Goal: Task Accomplishment & Management: Manage account settings

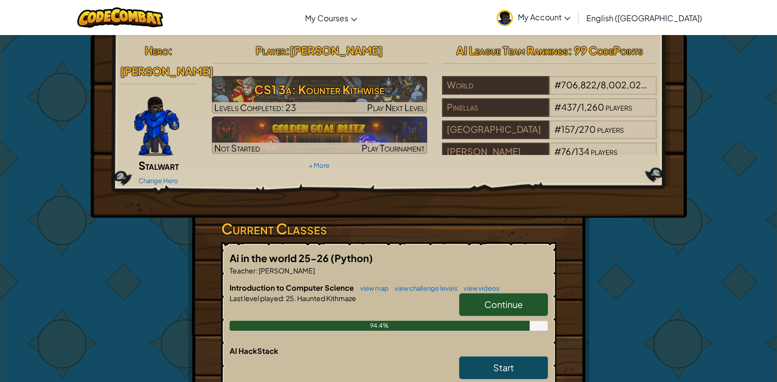
click at [501, 294] on link "Continue" at bounding box center [503, 304] width 89 height 23
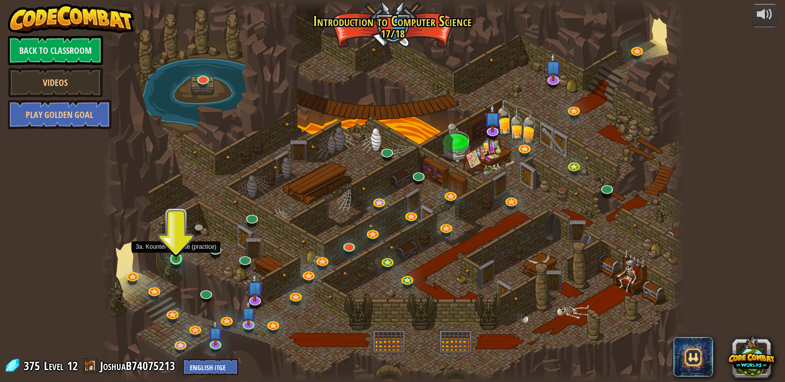
click at [179, 253] on img at bounding box center [176, 243] width 15 height 34
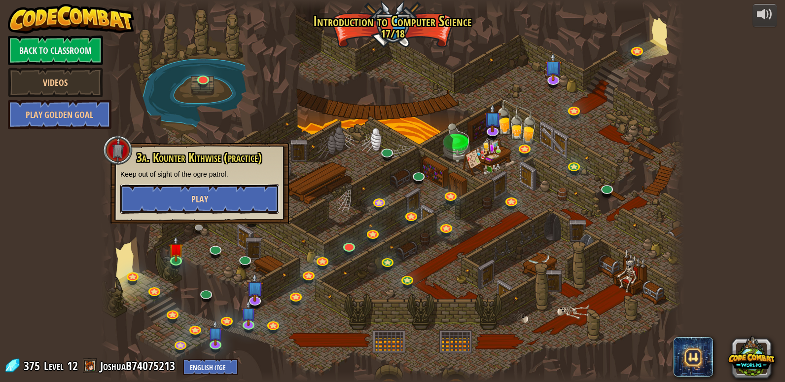
click at [264, 198] on button "Play" at bounding box center [199, 199] width 159 height 30
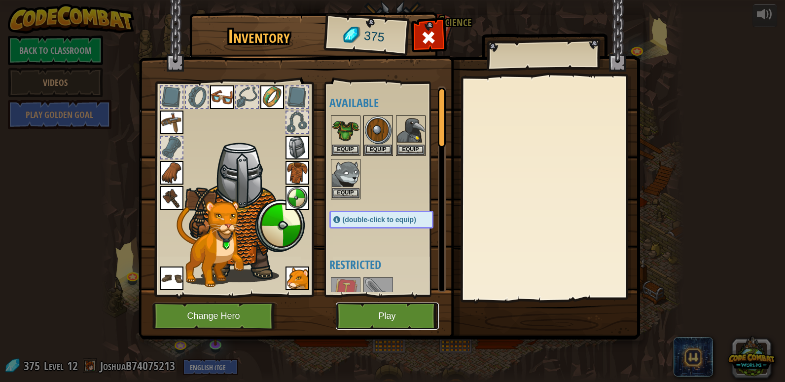
click at [382, 320] on button "Play" at bounding box center [387, 315] width 103 height 27
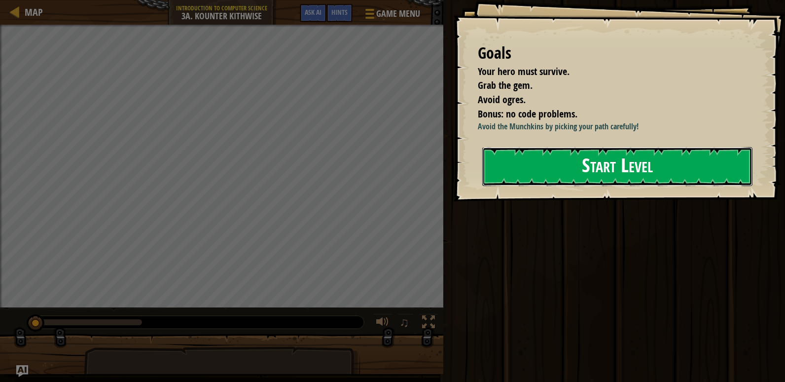
click at [623, 153] on button "Start Level" at bounding box center [617, 166] width 270 height 39
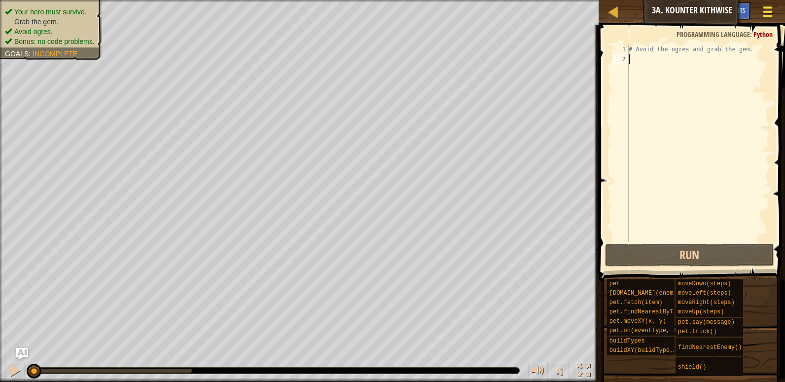
click at [770, 2] on button "Game Menu" at bounding box center [768, 13] width 26 height 24
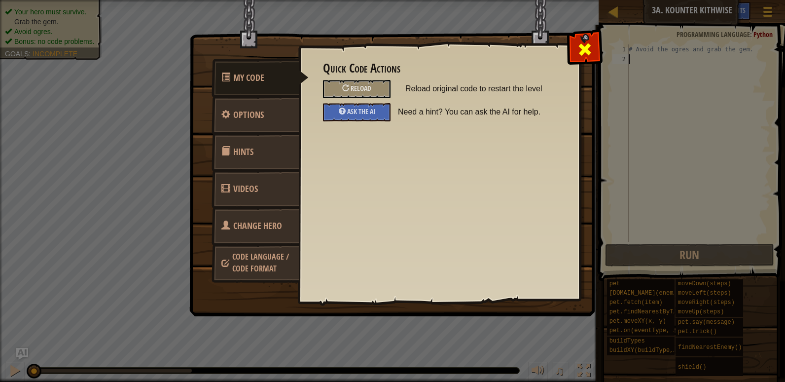
click at [587, 47] on span at bounding box center [585, 49] width 16 height 16
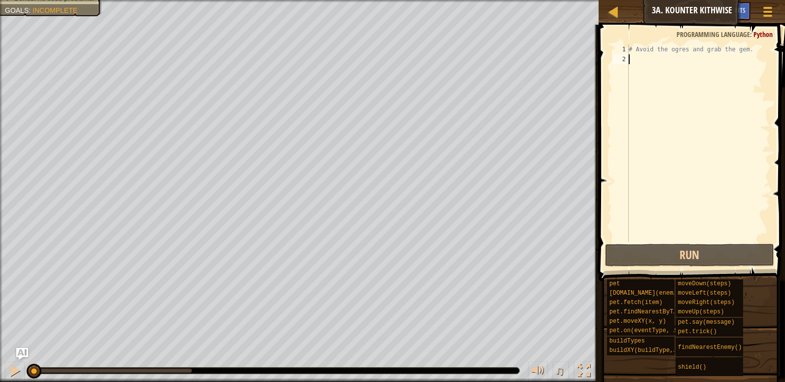
type textarea "m"
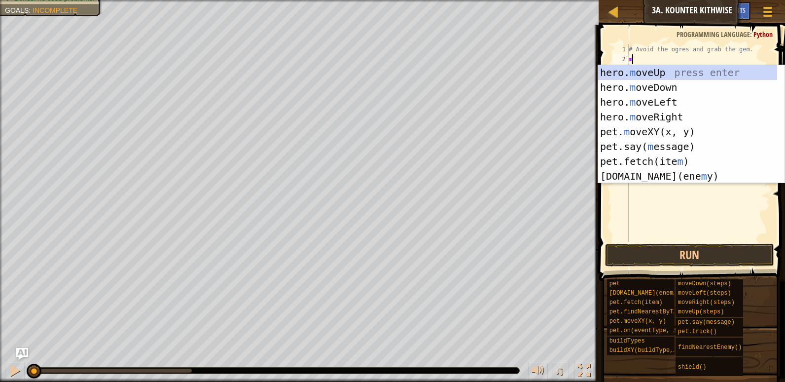
scroll to position [4, 0]
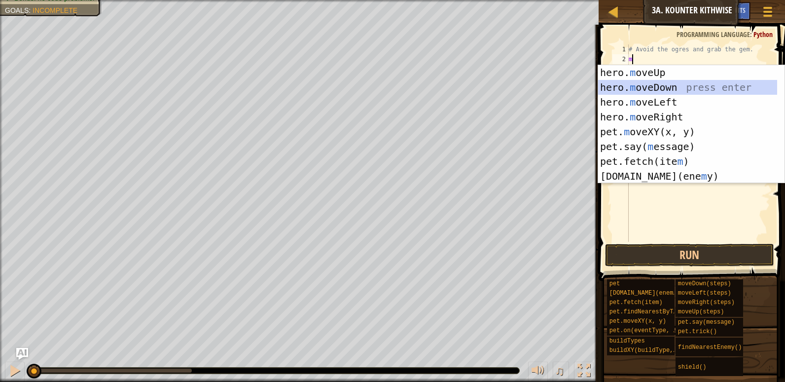
click at [662, 87] on div "hero. m oveUp press enter hero. m oveDown press enter hero. m oveLeft press ent…" at bounding box center [687, 139] width 179 height 148
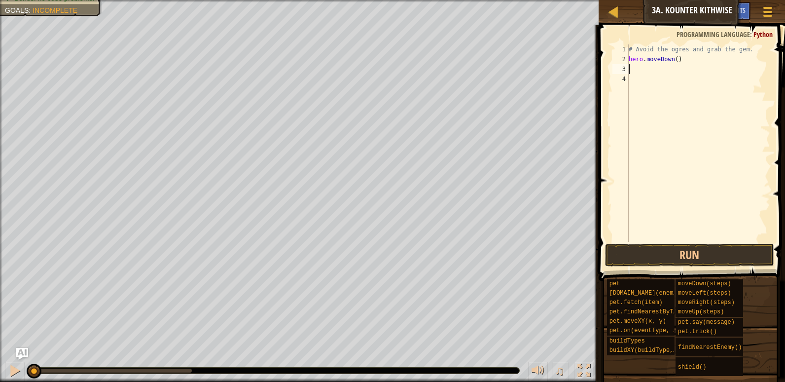
type textarea "m"
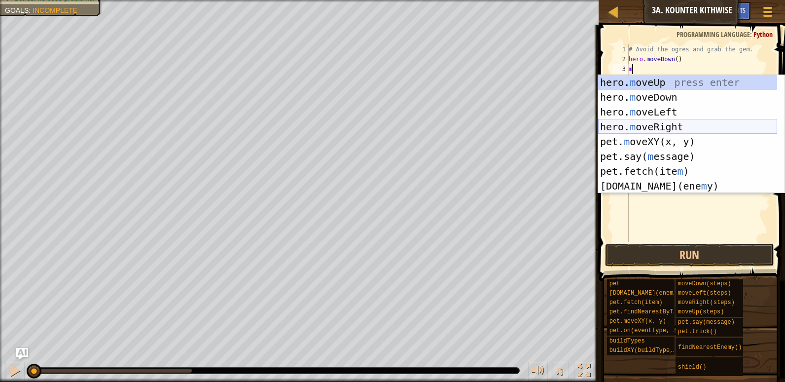
click at [677, 130] on div "hero. m oveUp press enter hero. m oveDown press enter hero. m oveLeft press ent…" at bounding box center [687, 149] width 179 height 148
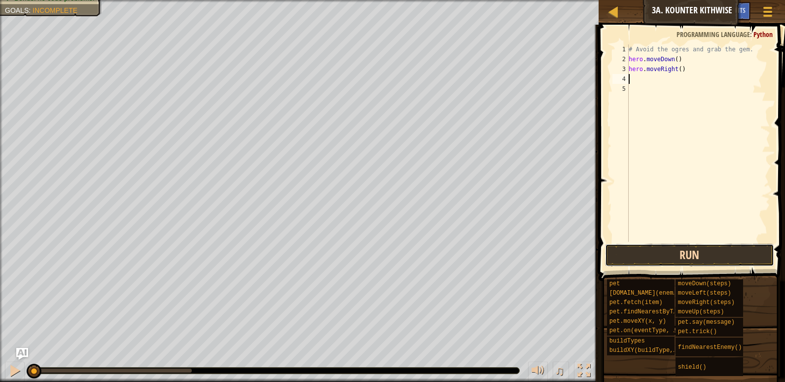
click at [683, 262] on button "Run" at bounding box center [689, 255] width 169 height 23
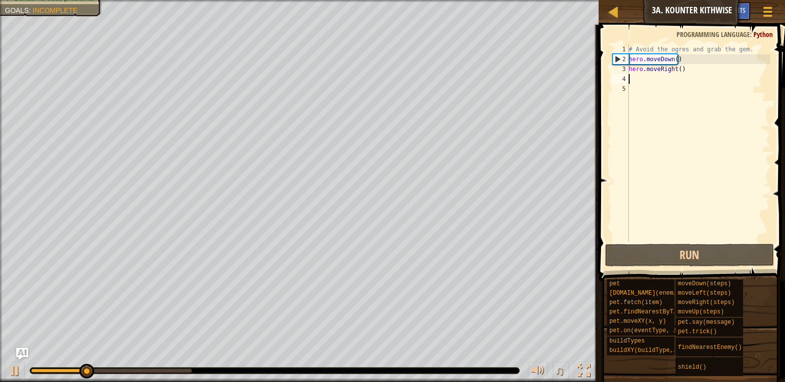
type textarea "m"
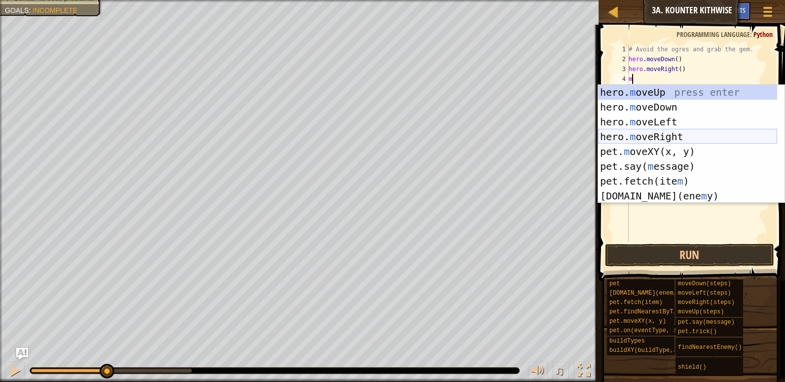
click at [680, 140] on div "hero. m oveUp press enter hero. m oveDown press enter hero. m oveLeft press ent…" at bounding box center [687, 159] width 179 height 148
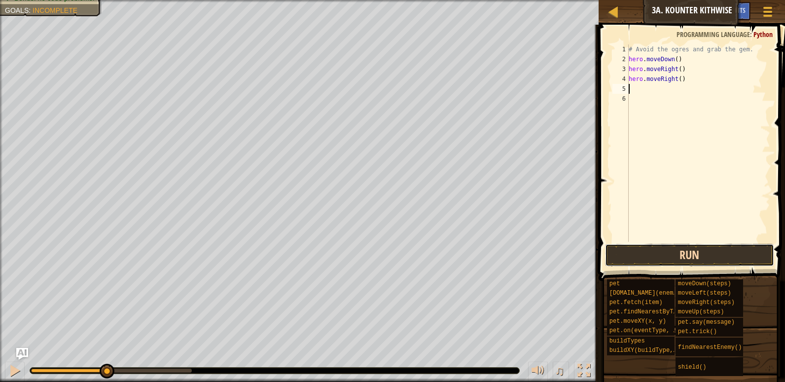
click at [692, 254] on button "Run" at bounding box center [689, 255] width 169 height 23
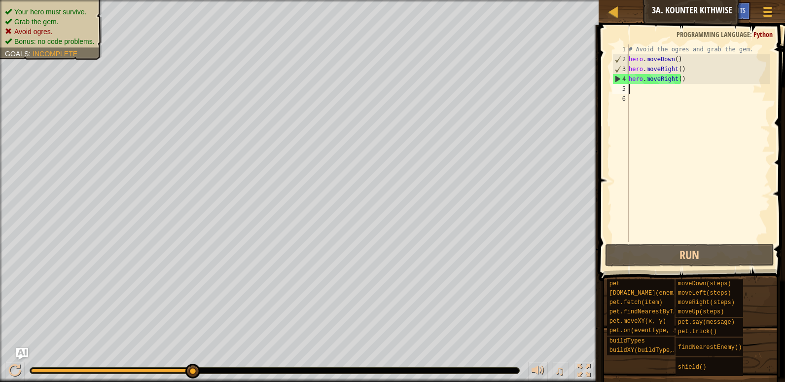
click at [674, 58] on div "# Avoid the ogres and grab the gem. hero . moveDown ( ) hero . moveRight ( ) he…" at bounding box center [698, 152] width 143 height 217
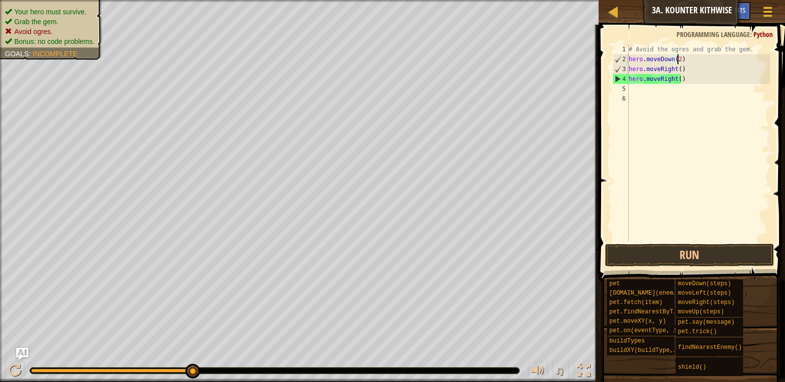
scroll to position [4, 4]
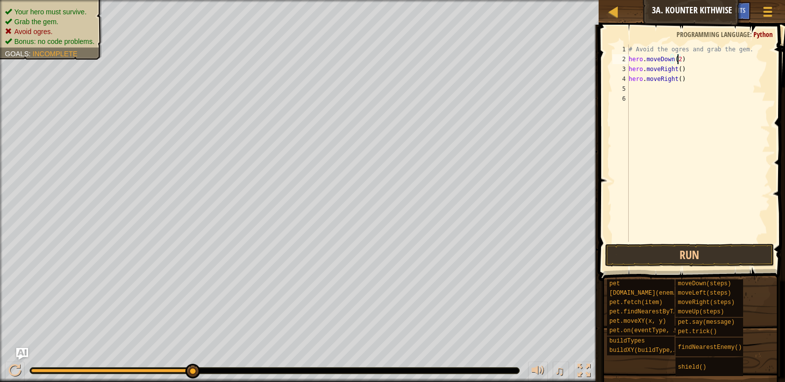
click at [673, 66] on div "# Avoid the ogres and grab the gem. hero . moveDown ( 2 ) hero . moveRight ( ) …" at bounding box center [698, 152] width 143 height 217
click at [679, 69] on div "# Avoid the ogres and grab the gem. hero . moveDown ( 2 ) hero . moveRight ( ) …" at bounding box center [698, 152] width 143 height 217
drag, startPoint x: 692, startPoint y: 78, endPoint x: 629, endPoint y: 77, distance: 63.1
click at [629, 77] on div "# Avoid the ogres and grab the gem. hero . moveDown ( 2 ) hero . moveRight ( 2 …" at bounding box center [698, 152] width 143 height 217
type textarea "hero.moveRight()"
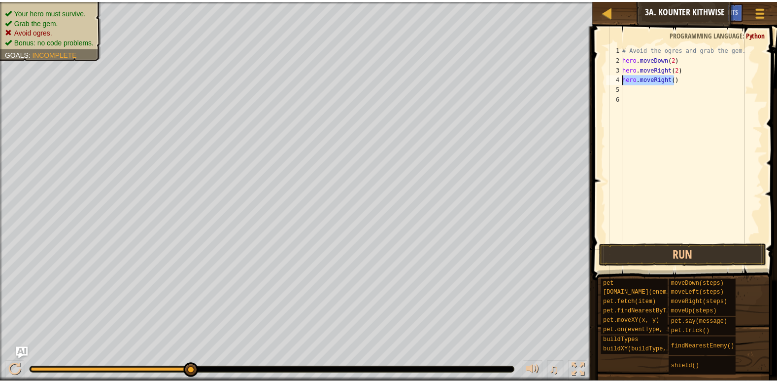
scroll to position [4, 0]
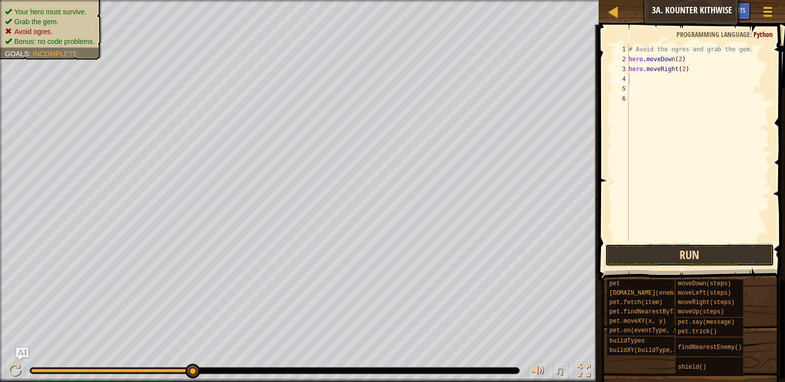
click at [676, 251] on button "Run" at bounding box center [689, 255] width 169 height 23
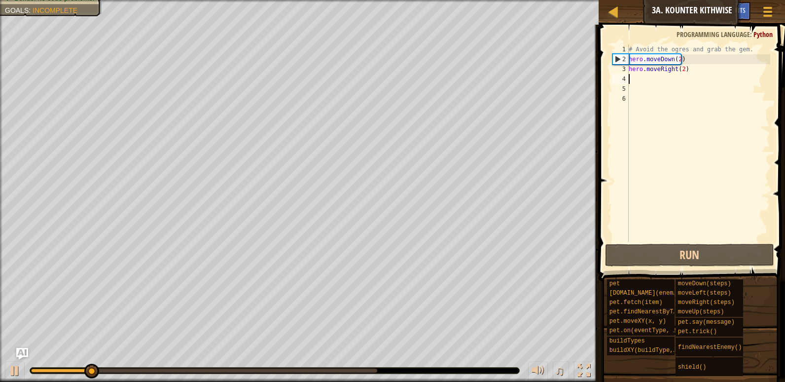
click at [681, 69] on div "# Avoid the ogres and grab the gem. hero . moveDown ( 2 ) hero . moveRight ( 2 )" at bounding box center [698, 152] width 143 height 217
type textarea "hero.moveRight()"
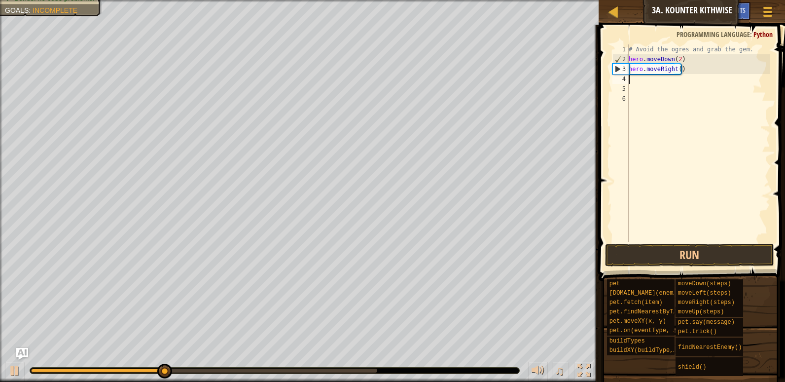
click at [644, 82] on div "# Avoid the ogres and grab the gem. hero . moveDown ( 2 ) hero . moveRight ( )" at bounding box center [698, 152] width 143 height 217
click at [642, 75] on div "# Avoid the ogres and grab the gem. hero . moveDown ( 2 ) hero . moveRight ( )" at bounding box center [698, 152] width 143 height 217
type textarea "m"
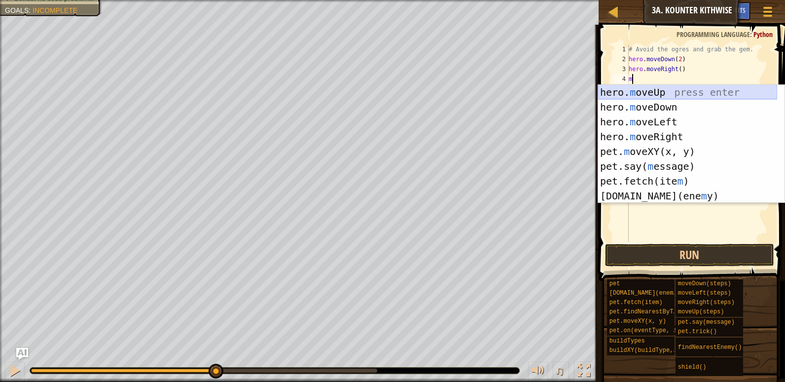
click at [671, 86] on div "hero. m oveUp press enter hero. m oveDown press enter hero. m oveLeft press ent…" at bounding box center [687, 159] width 179 height 148
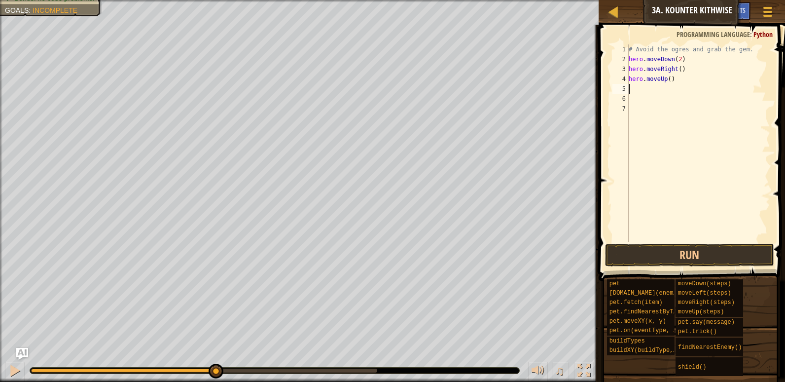
type textarea "m"
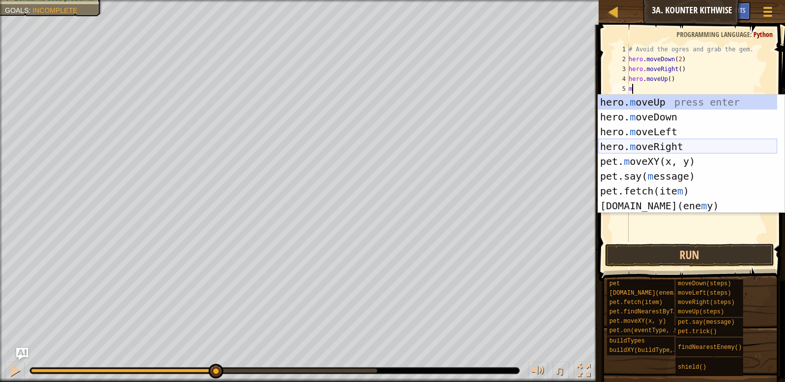
click at [676, 145] on div "hero. m oveUp press enter hero. m oveDown press enter hero. m oveLeft press ent…" at bounding box center [687, 169] width 179 height 148
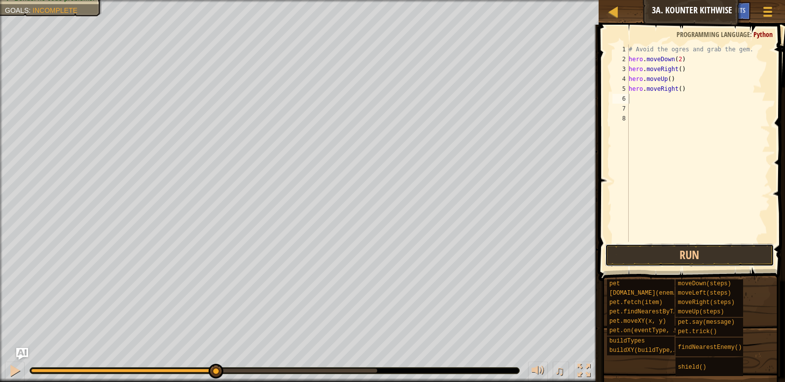
click at [691, 259] on button "Run" at bounding box center [689, 255] width 169 height 23
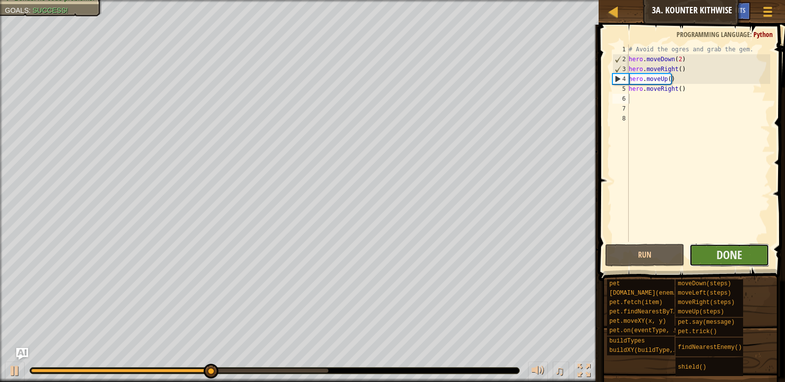
click at [716, 258] on button "Done" at bounding box center [729, 255] width 80 height 23
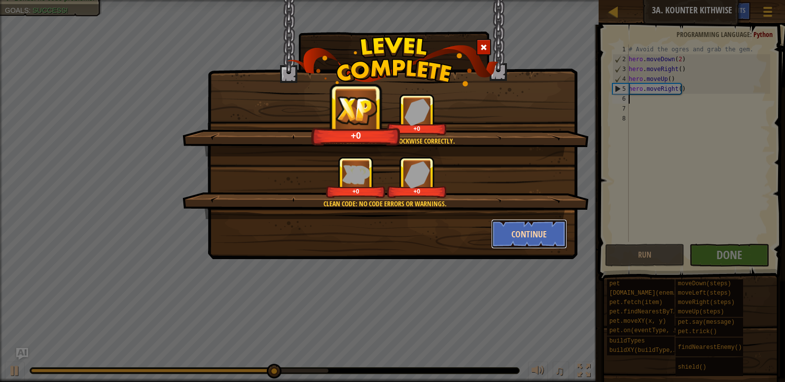
click at [549, 234] on button "Continue" at bounding box center [529, 234] width 76 height 30
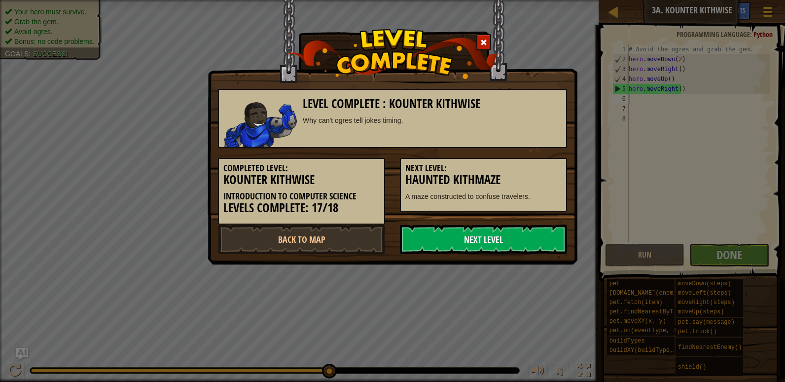
click at [546, 227] on link "Next Level" at bounding box center [483, 239] width 167 height 30
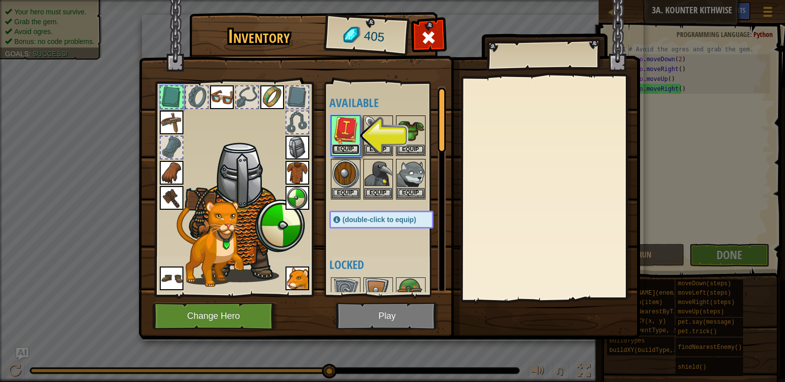
click at [343, 148] on button "Equip" at bounding box center [346, 149] width 28 height 10
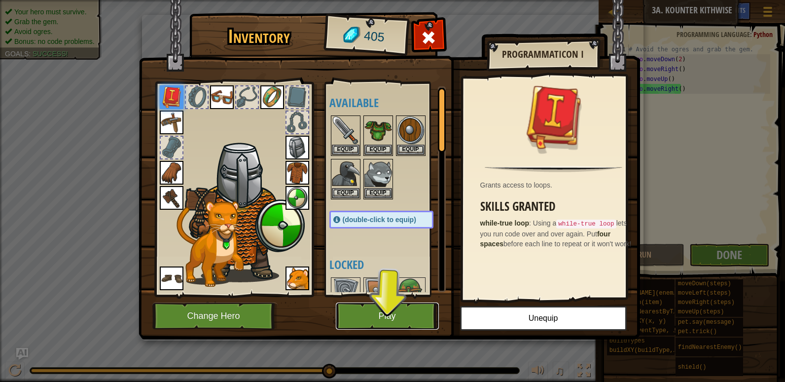
click at [411, 319] on button "Play" at bounding box center [387, 315] width 103 height 27
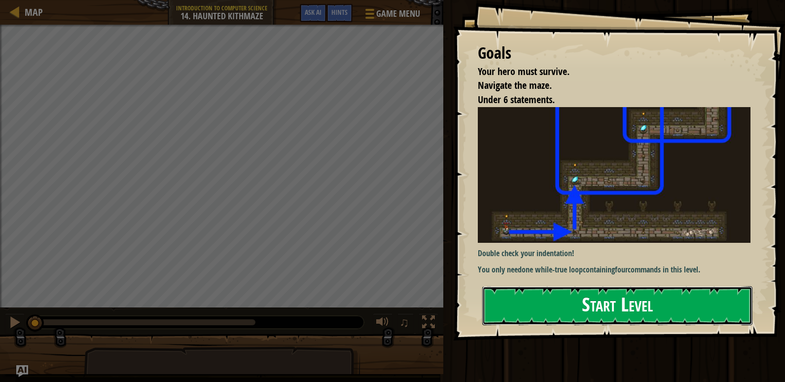
click at [666, 313] on button "Start Level" at bounding box center [617, 305] width 270 height 39
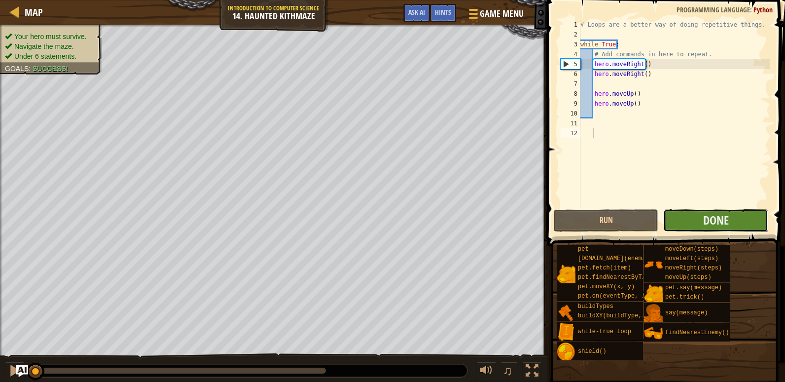
click at [744, 215] on button "Done" at bounding box center [715, 220] width 105 height 23
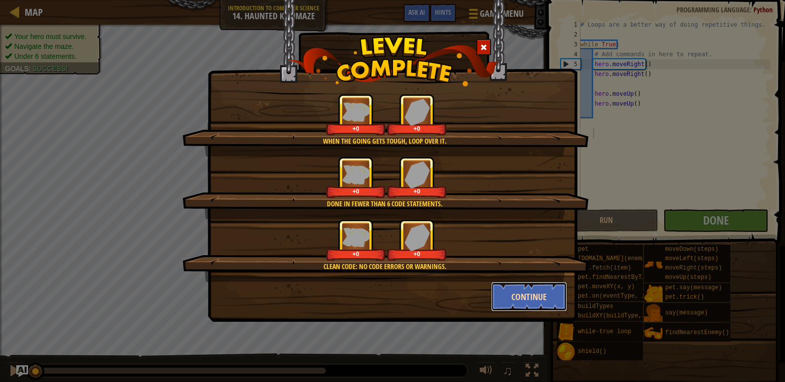
click at [524, 290] on button "Continue" at bounding box center [529, 296] width 76 height 30
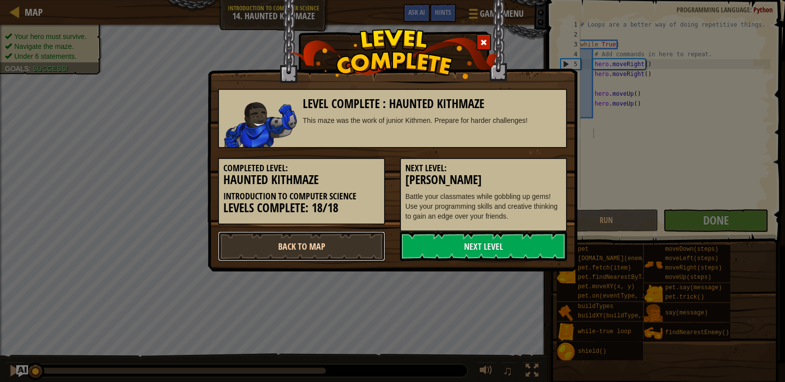
click at [302, 250] on link "Back to Map" at bounding box center [301, 246] width 167 height 30
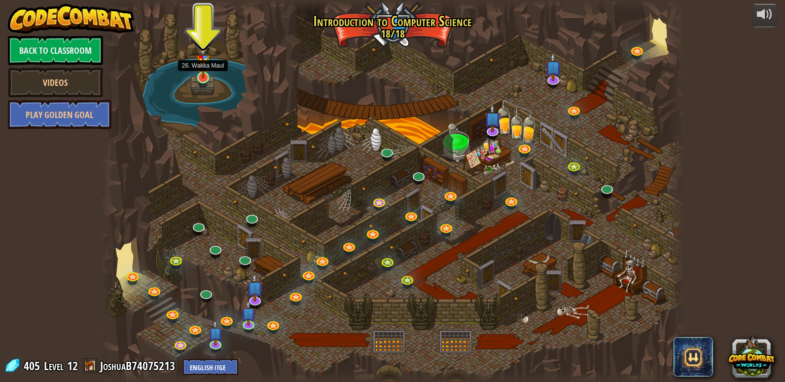
click at [203, 63] on img at bounding box center [203, 58] width 15 height 39
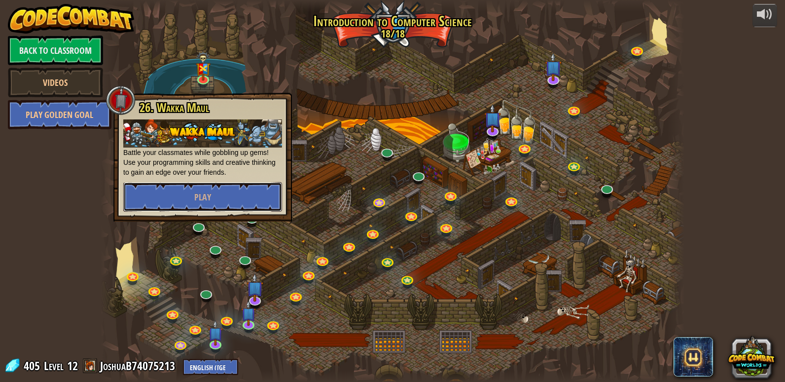
drag, startPoint x: 229, startPoint y: 201, endPoint x: 355, endPoint y: 69, distance: 183.1
click at [350, 71] on div "25. Kithgard Gates Escape the Kithgard dungeons, and don't let the guardians ge…" at bounding box center [393, 191] width 584 height 382
click at [358, 65] on div at bounding box center [393, 191] width 584 height 382
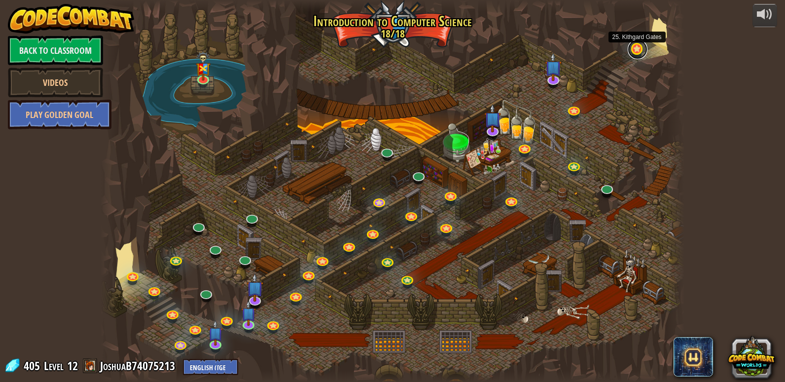
click at [633, 56] on link at bounding box center [638, 49] width 20 height 20
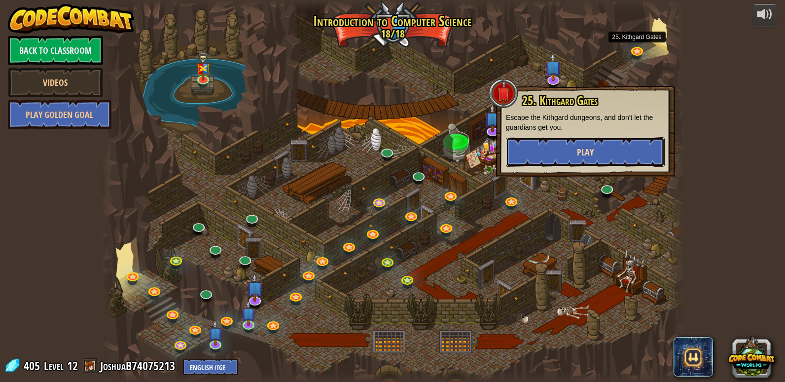
click at [602, 146] on button "Play" at bounding box center [585, 152] width 159 height 30
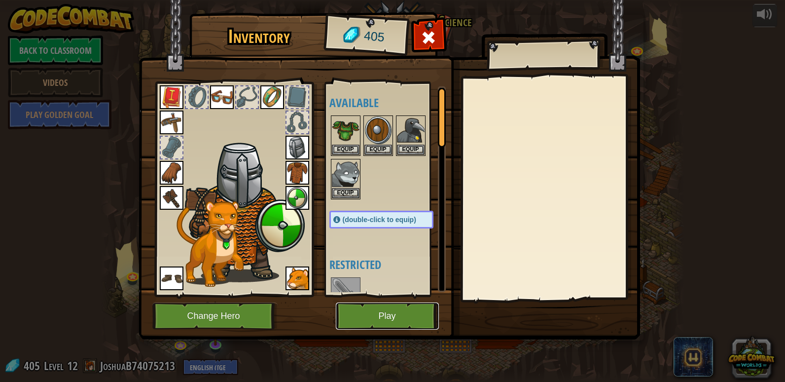
click at [388, 319] on button "Play" at bounding box center [387, 315] width 103 height 27
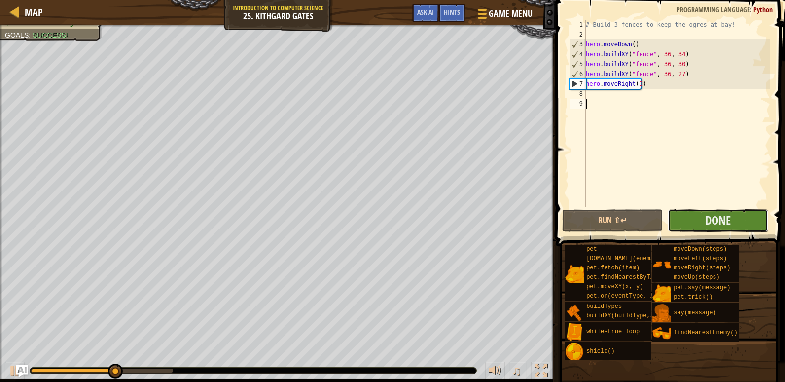
click at [732, 211] on button "Done" at bounding box center [717, 220] width 101 height 23
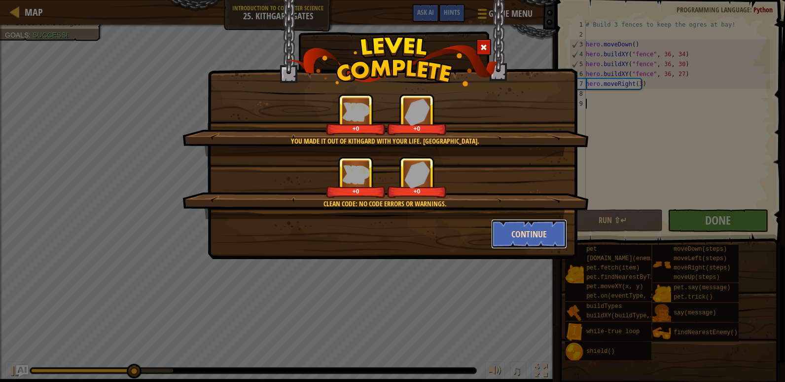
click at [520, 227] on button "Continue" at bounding box center [529, 234] width 76 height 30
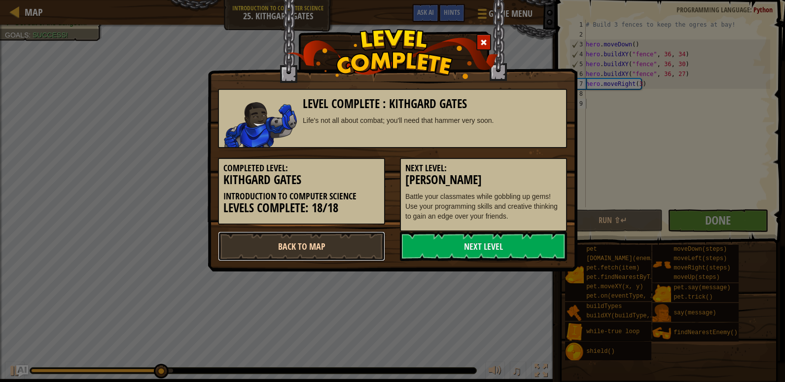
click at [328, 245] on link "Back to Map" at bounding box center [301, 246] width 167 height 30
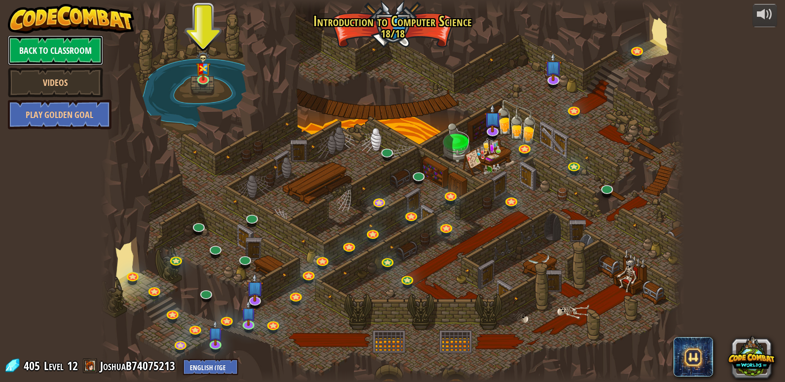
click at [93, 43] on link "Back to Classroom" at bounding box center [55, 50] width 95 height 30
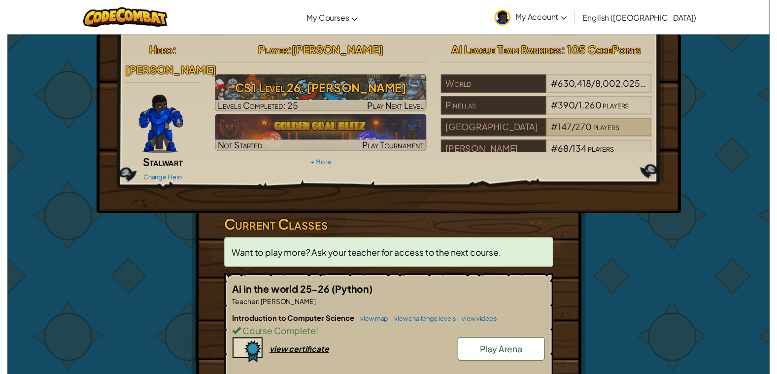
scroll to position [39, 0]
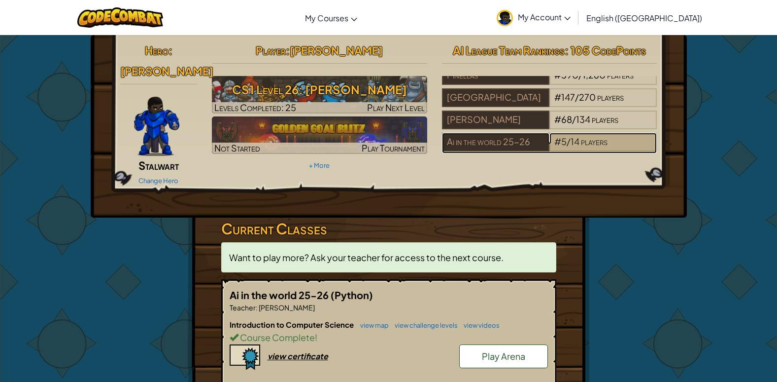
click at [613, 140] on div "# 5 / 14 players" at bounding box center [603, 142] width 107 height 19
